Goal: Transaction & Acquisition: Purchase product/service

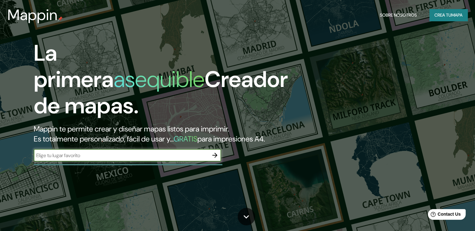
click at [137, 159] on input "text" at bounding box center [121, 154] width 175 height 7
type input "[PERSON_NAME]"
click at [218, 159] on icon "button" at bounding box center [214, 154] width 7 height 7
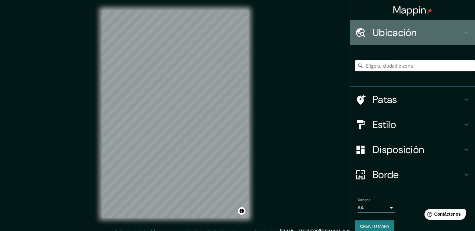
click at [446, 25] on div "Ubicación" at bounding box center [412, 32] width 125 height 25
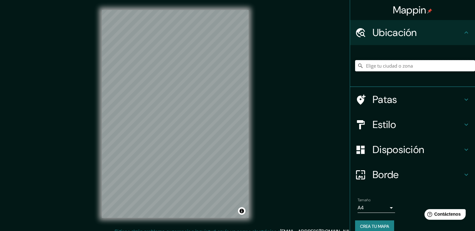
click at [388, 69] on input "Elige tu ciudad o zona" at bounding box center [415, 65] width 120 height 11
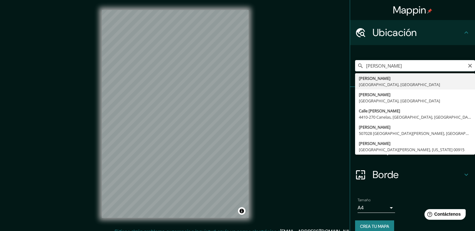
type input "[PERSON_NAME], [GEOGRAPHIC_DATA], [GEOGRAPHIC_DATA]"
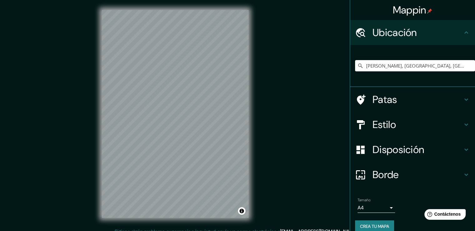
click at [388, 210] on body "Mappin Ubicación Barbosa, [GEOGRAPHIC_DATA], [GEOGRAPHIC_DATA] Patas Estilo Dis…" at bounding box center [237, 115] width 475 height 231
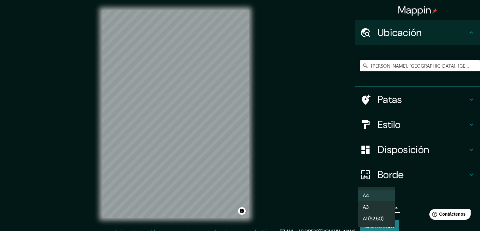
click at [405, 208] on div at bounding box center [240, 115] width 480 height 231
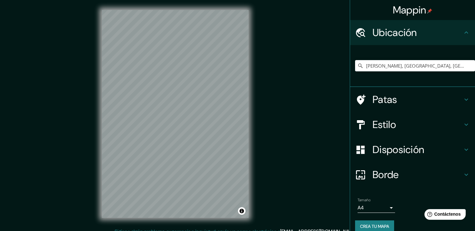
click at [250, 83] on div "© Mapbox © OpenStreetMap Improve this map" at bounding box center [175, 113] width 167 height 227
click at [464, 97] on icon at bounding box center [466, 99] width 7 height 7
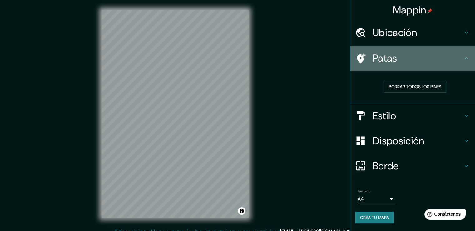
click at [394, 57] on font "Patas" at bounding box center [385, 58] width 25 height 13
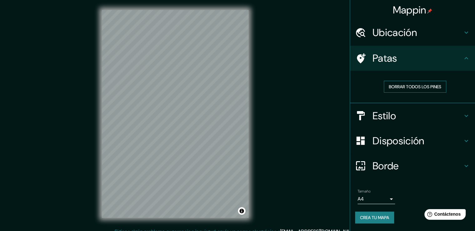
click at [424, 84] on font "Borrar todos los pines" at bounding box center [415, 87] width 52 height 6
drag, startPoint x: 440, startPoint y: 84, endPoint x: 443, endPoint y: 80, distance: 5.3
click at [440, 84] on font "Borrar todos los pines" at bounding box center [415, 87] width 52 height 6
click at [465, 58] on icon at bounding box center [466, 57] width 7 height 7
click at [397, 119] on h4 "Estilo" at bounding box center [418, 115] width 90 height 12
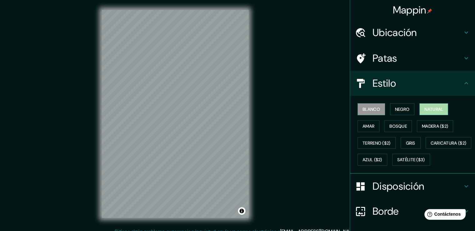
click at [439, 109] on font "Natural" at bounding box center [433, 109] width 19 height 6
click at [403, 105] on font "Negro" at bounding box center [402, 109] width 15 height 8
click at [427, 107] on font "Natural" at bounding box center [433, 109] width 19 height 6
click at [363, 129] on font "Amar" at bounding box center [369, 126] width 12 height 8
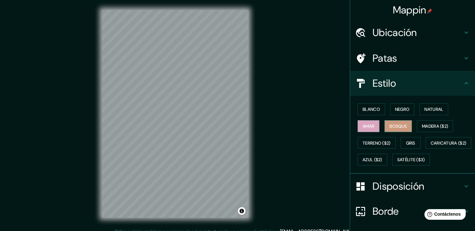
click at [384, 125] on button "Bosque" at bounding box center [397, 126] width 27 height 12
click at [424, 122] on font "Madera ($2)" at bounding box center [435, 126] width 26 height 8
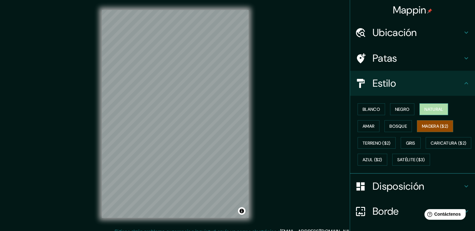
click at [438, 111] on font "Natural" at bounding box center [433, 109] width 19 height 6
click at [406, 108] on button "Negro" at bounding box center [402, 109] width 25 height 12
click at [430, 105] on font "Natural" at bounding box center [433, 109] width 19 height 8
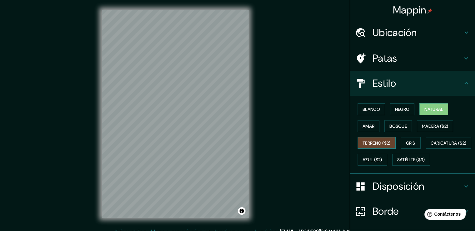
click at [364, 144] on font "Terreno ($2)" at bounding box center [377, 143] width 28 height 6
click at [406, 141] on font "Gris" at bounding box center [410, 143] width 9 height 6
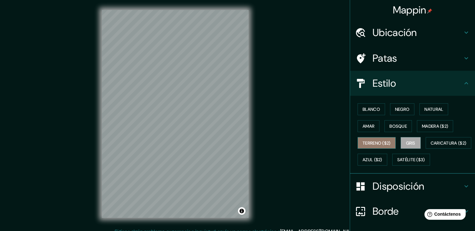
click at [375, 143] on font "Terreno ($2)" at bounding box center [377, 143] width 28 height 6
click at [376, 151] on div "[PERSON_NAME] Negro Natural [PERSON_NAME] [PERSON_NAME] ($2) Terreno ($2) Gris …" at bounding box center [415, 134] width 120 height 67
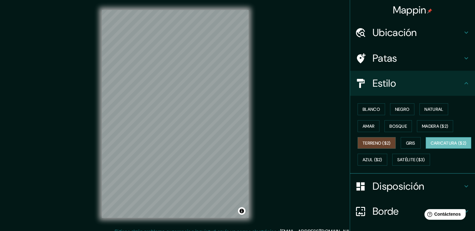
click at [431, 146] on font "Caricatura ($2)" at bounding box center [449, 143] width 36 height 6
click at [382, 155] on font "Azul ($2)" at bounding box center [373, 159] width 20 height 8
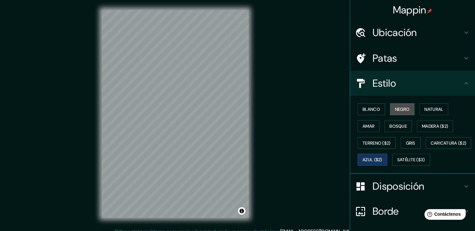
click at [399, 110] on font "Negro" at bounding box center [402, 109] width 15 height 6
click at [370, 105] on font "Blanco" at bounding box center [371, 109] width 17 height 8
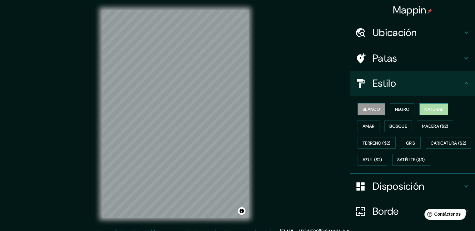
click at [427, 108] on font "Natural" at bounding box center [433, 109] width 19 height 6
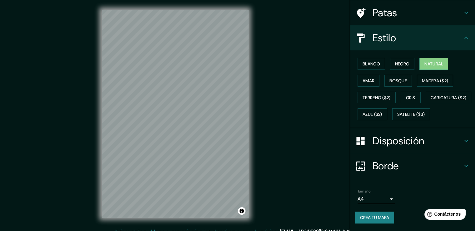
scroll to position [61, 0]
click at [435, 143] on h4 "Disposición" at bounding box center [418, 140] width 90 height 12
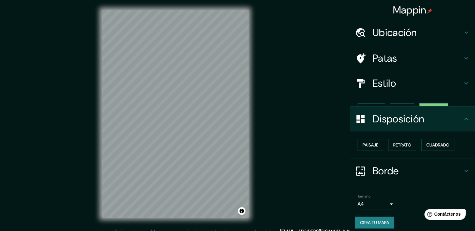
scroll to position [0, 0]
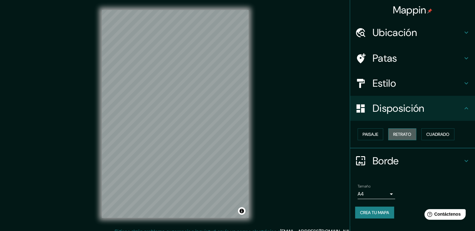
click at [401, 135] on font "Retrato" at bounding box center [402, 134] width 18 height 6
click at [378, 134] on font "Paisaje" at bounding box center [371, 134] width 16 height 6
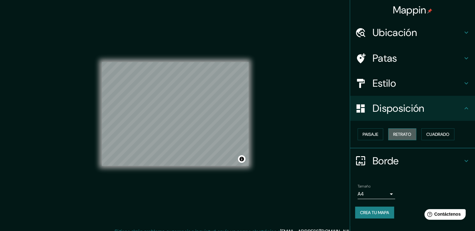
click at [400, 135] on font "Retrato" at bounding box center [402, 134] width 18 height 6
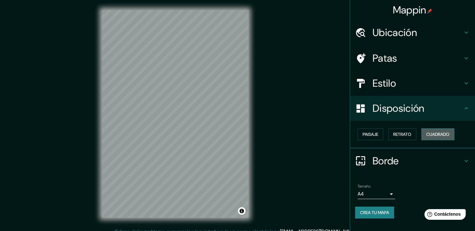
click at [433, 134] on font "Cuadrado" at bounding box center [437, 134] width 23 height 6
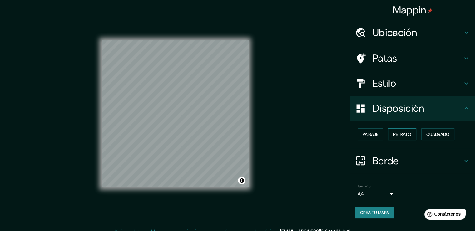
click at [411, 132] on font "Retrato" at bounding box center [402, 134] width 18 height 6
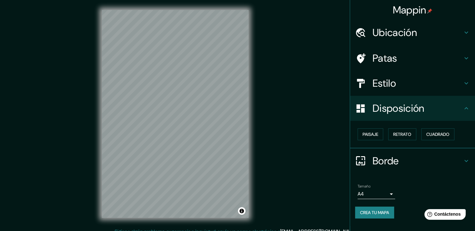
click at [429, 161] on h4 "Borde" at bounding box center [418, 160] width 90 height 12
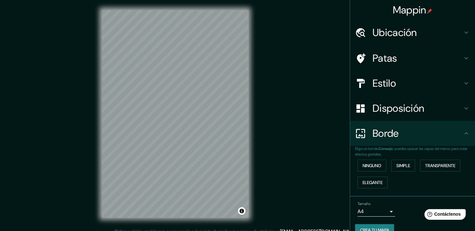
click at [383, 164] on div "Ninguno Simple Transparente Elegante" at bounding box center [415, 174] width 120 height 34
drag, startPoint x: 375, startPoint y: 164, endPoint x: 383, endPoint y: 164, distance: 8.1
click at [383, 164] on div "Ninguno Simple Transparente Elegante" at bounding box center [415, 174] width 120 height 34
click at [400, 165] on font "Simple" at bounding box center [403, 165] width 14 height 6
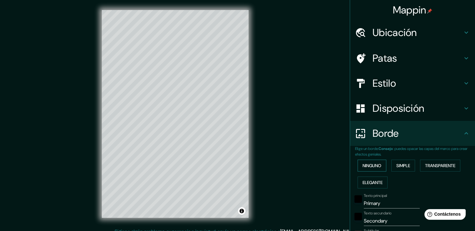
click at [371, 164] on font "Ninguno" at bounding box center [372, 165] width 19 height 6
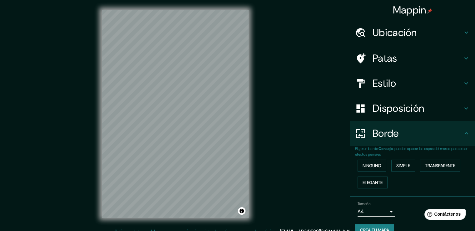
scroll to position [12, 0]
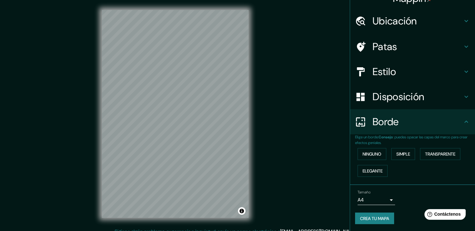
click at [381, 202] on body "Mappin Ubicación Barbosa, [GEOGRAPHIC_DATA], [GEOGRAPHIC_DATA] Patas Estilo Dis…" at bounding box center [237, 115] width 475 height 231
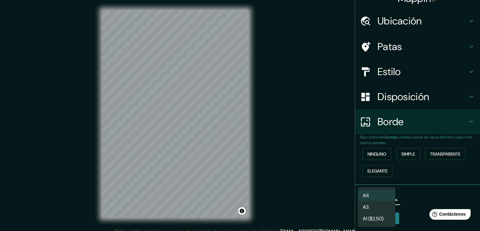
click at [416, 216] on div at bounding box center [240, 115] width 480 height 231
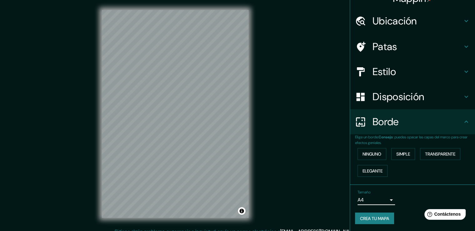
click at [370, 215] on font "Crea tu mapa" at bounding box center [374, 218] width 29 height 6
click at [364, 215] on font "Crea tu mapa" at bounding box center [374, 218] width 29 height 6
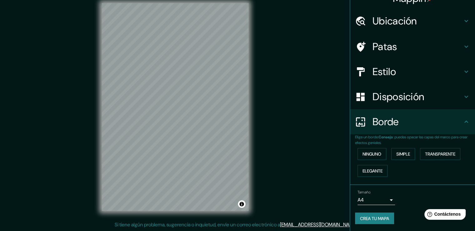
click at [369, 199] on body "Mappin Ubicación Barbosa, [GEOGRAPHIC_DATA], [GEOGRAPHIC_DATA] Patas Estilo Dis…" at bounding box center [237, 108] width 475 height 231
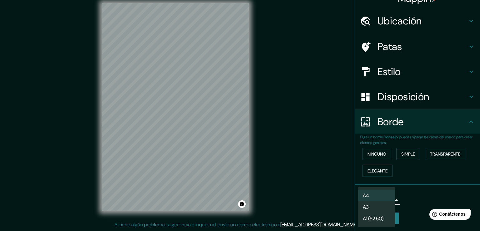
click at [418, 203] on div at bounding box center [240, 115] width 480 height 231
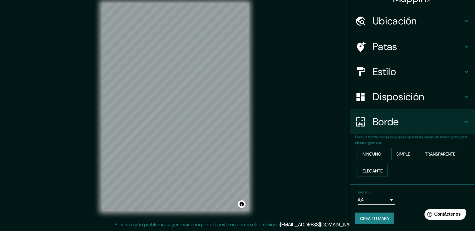
click at [372, 219] on font "Crea tu mapa" at bounding box center [374, 218] width 29 height 6
click at [372, 219] on div "Crea tu mapa" at bounding box center [412, 218] width 115 height 12
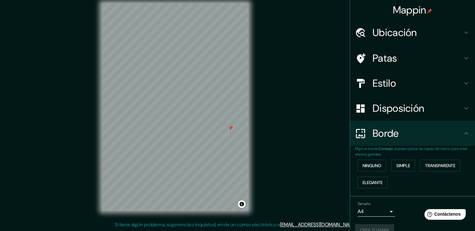
click at [406, 54] on h4 "Patas" at bounding box center [418, 58] width 90 height 12
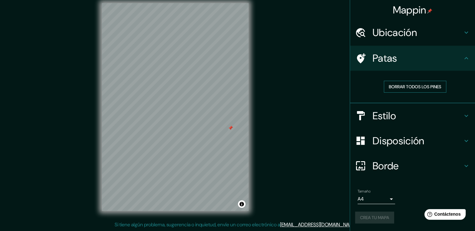
click at [402, 86] on font "Borrar todos los pines" at bounding box center [415, 87] width 52 height 6
click at [428, 86] on font "Borrar todos los pines" at bounding box center [415, 87] width 52 height 6
click at [374, 197] on body "Mappin Ubicación Barbosa, [GEOGRAPHIC_DATA], [GEOGRAPHIC_DATA] Patas Borrar tod…" at bounding box center [237, 108] width 475 height 231
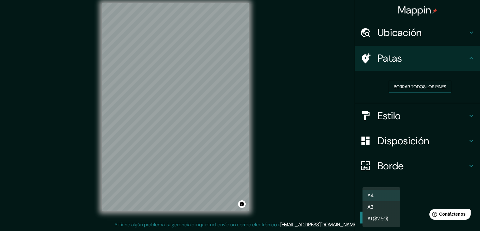
click at [369, 203] on font "A3" at bounding box center [370, 207] width 6 height 8
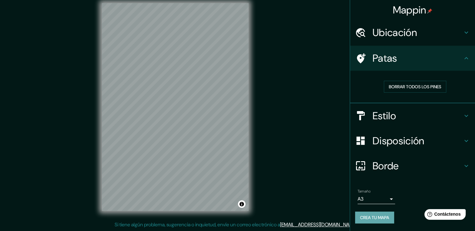
click at [377, 216] on font "Crea tu mapa" at bounding box center [374, 217] width 29 height 6
click at [384, 199] on body "Mappin Ubicación Barbosa, [GEOGRAPHIC_DATA], [GEOGRAPHIC_DATA] Patas Borrar tod…" at bounding box center [237, 108] width 475 height 231
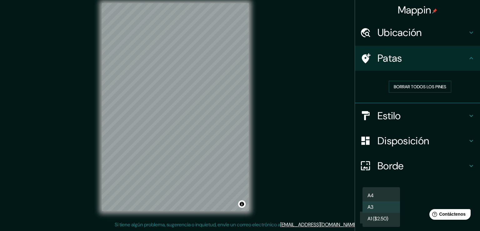
click at [414, 198] on div at bounding box center [240, 115] width 480 height 231
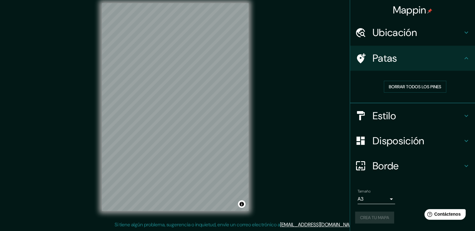
click at [323, 59] on div "Mappin Ubicación Barbosa, [GEOGRAPHIC_DATA], [GEOGRAPHIC_DATA] Patas Borrar tod…" at bounding box center [237, 111] width 475 height 237
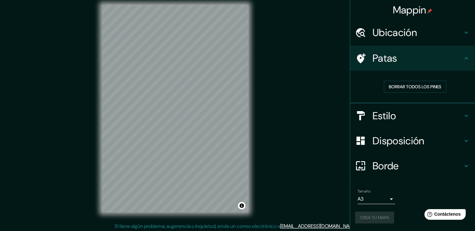
scroll to position [7, 0]
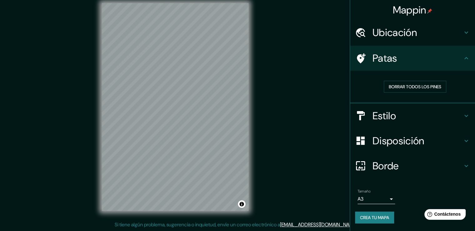
click at [375, 204] on div "Tamaño A3 a4" at bounding box center [412, 196] width 115 height 20
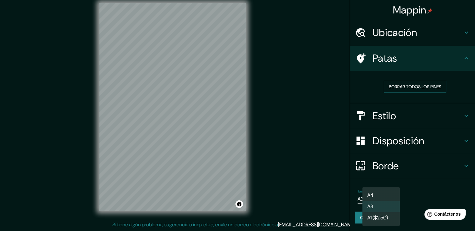
click at [372, 200] on body "Mappin Ubicación Barbosa, [GEOGRAPHIC_DATA], [GEOGRAPHIC_DATA] Patas Borrar tod…" at bounding box center [237, 108] width 475 height 231
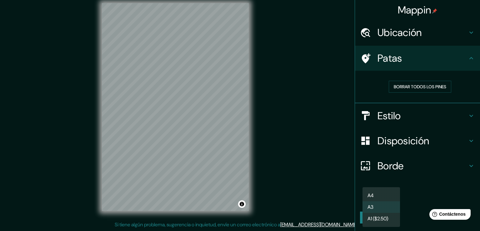
click at [372, 191] on li "A4" at bounding box center [380, 195] width 37 height 12
type input "single"
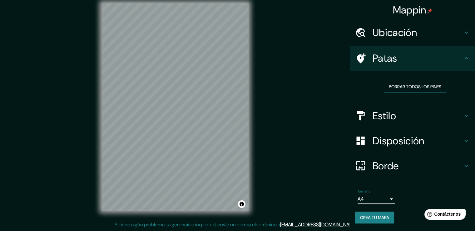
click at [379, 214] on font "Crea tu mapa" at bounding box center [374, 217] width 29 height 6
click at [334, 221] on p "Si tiene algún problema, sugerencia o inquietud, envíe un correo electrónico a …" at bounding box center [237, 224] width 244 height 7
click at [325, 224] on font "[EMAIL_ADDRESS][DOMAIN_NAME]" at bounding box center [318, 224] width 77 height 7
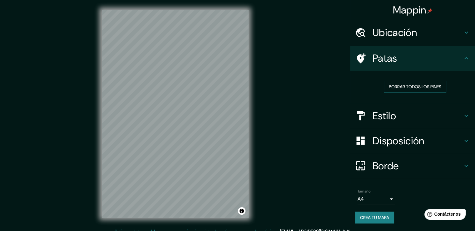
click at [453, 37] on h4 "Ubicación" at bounding box center [418, 32] width 90 height 12
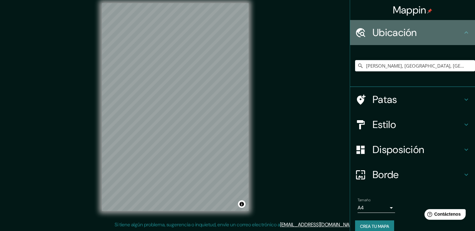
click at [452, 27] on h4 "Ubicación" at bounding box center [418, 32] width 90 height 12
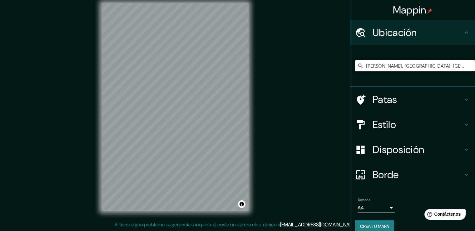
click at [463, 31] on icon at bounding box center [466, 32] width 7 height 7
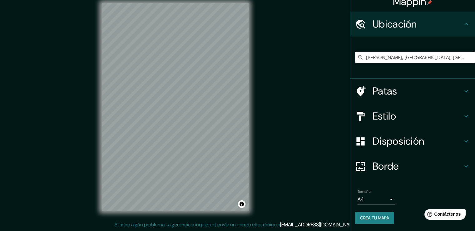
click at [435, 120] on h4 "Estilo" at bounding box center [418, 116] width 90 height 12
